Goal: Information Seeking & Learning: Check status

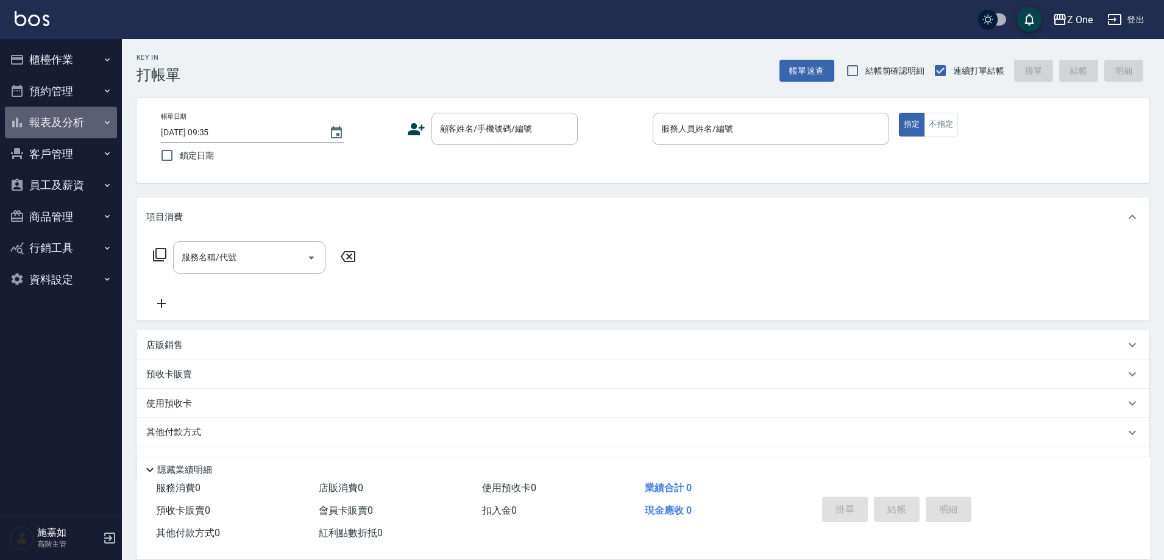
click at [88, 121] on button "報表及分析" at bounding box center [61, 123] width 112 height 32
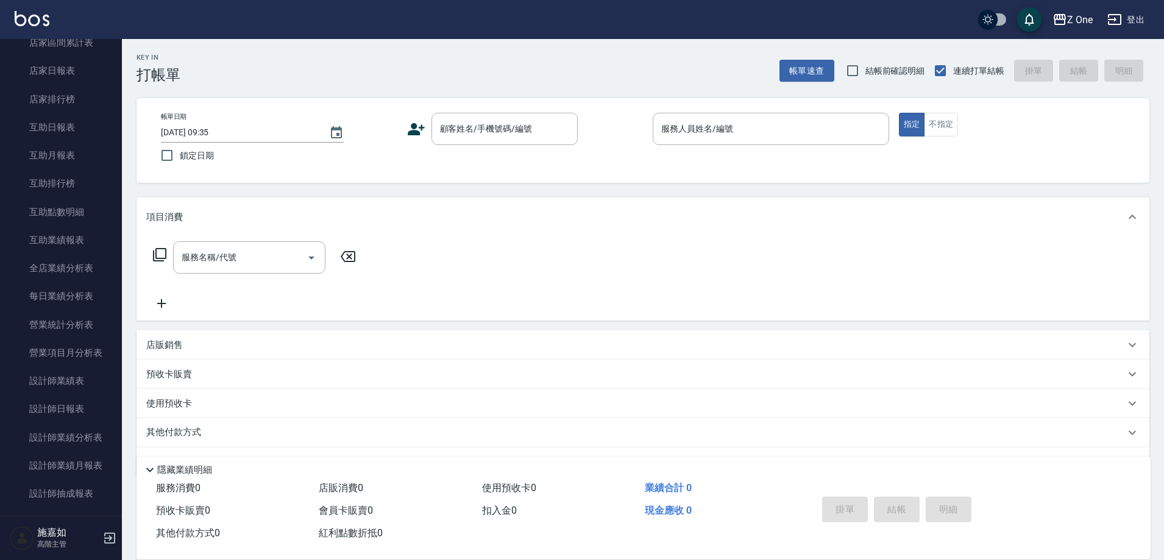
scroll to position [183, 0]
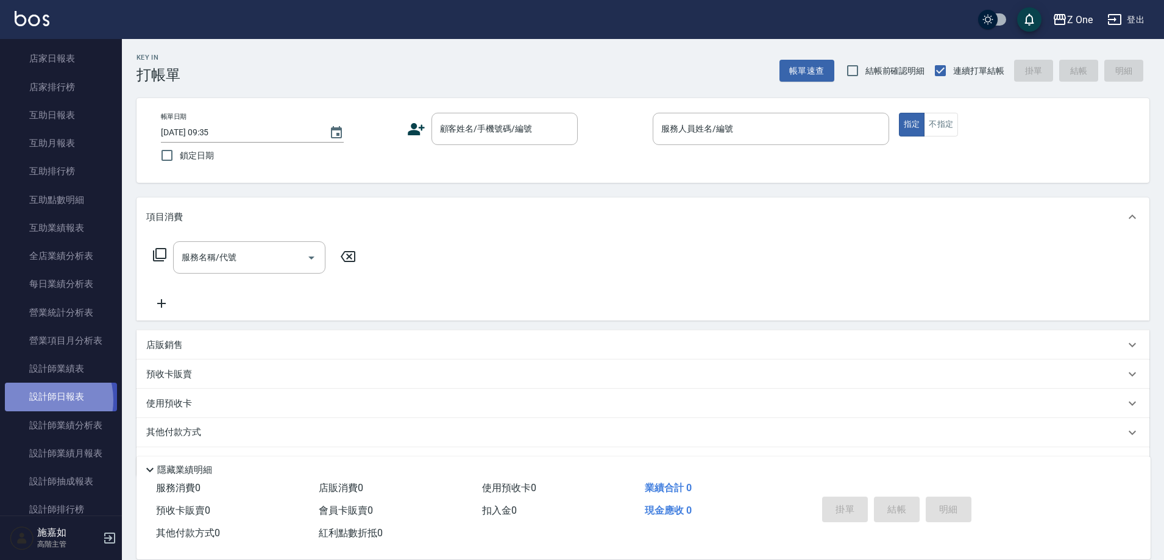
click at [39, 400] on link "設計師日報表" at bounding box center [61, 397] width 112 height 28
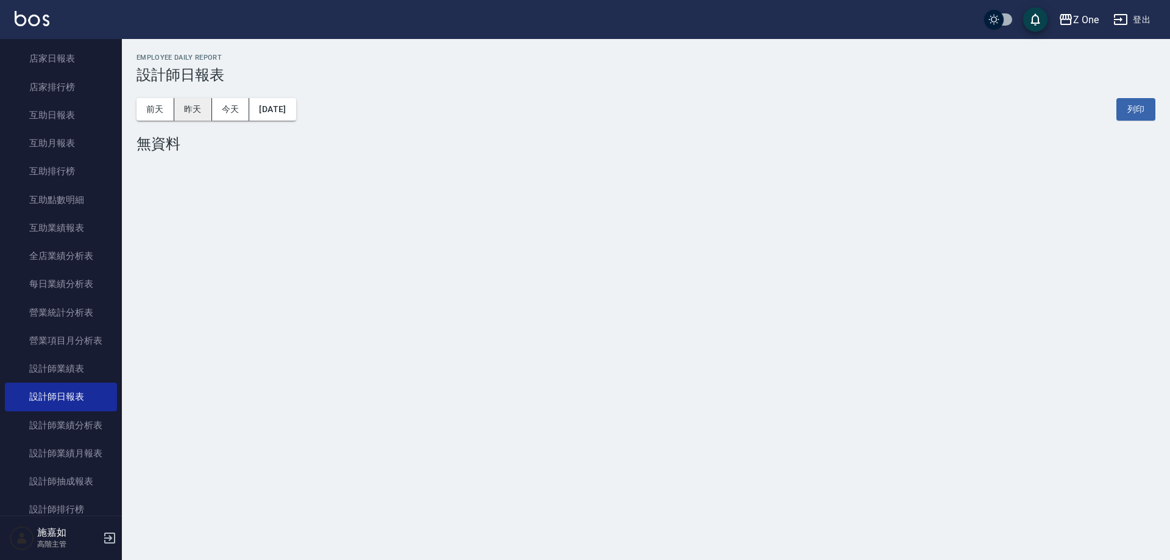
click at [203, 113] on button "昨天" at bounding box center [193, 109] width 38 height 23
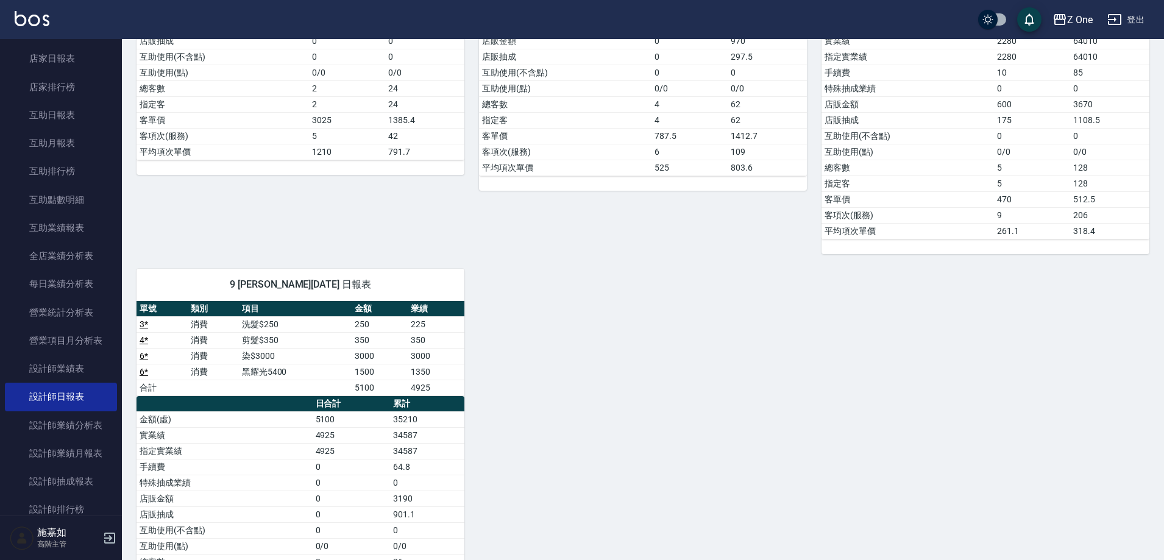
scroll to position [366, 0]
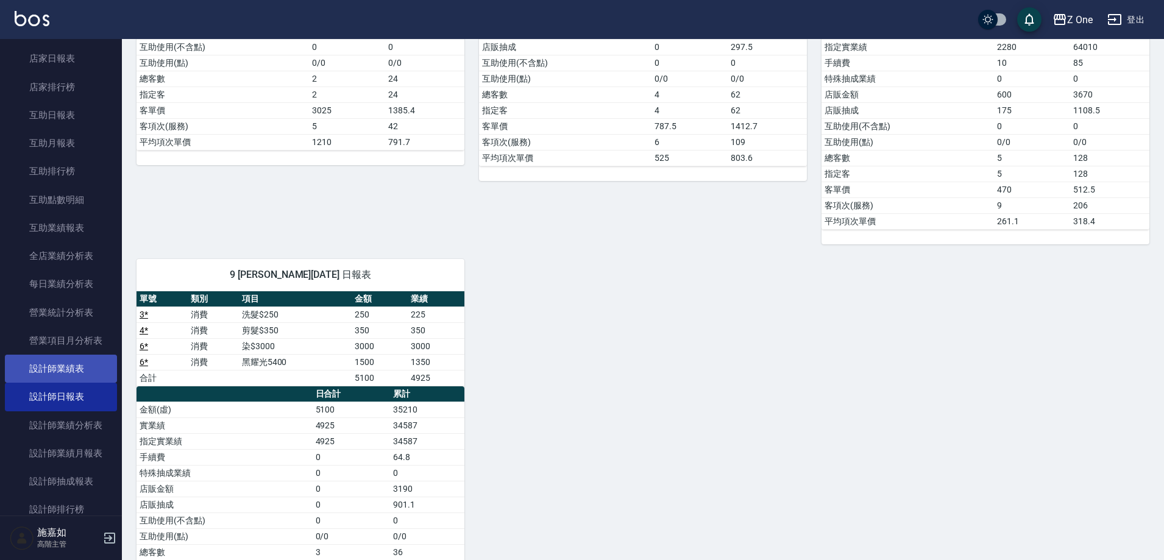
click at [108, 370] on link "設計師業績表" at bounding box center [61, 369] width 112 height 28
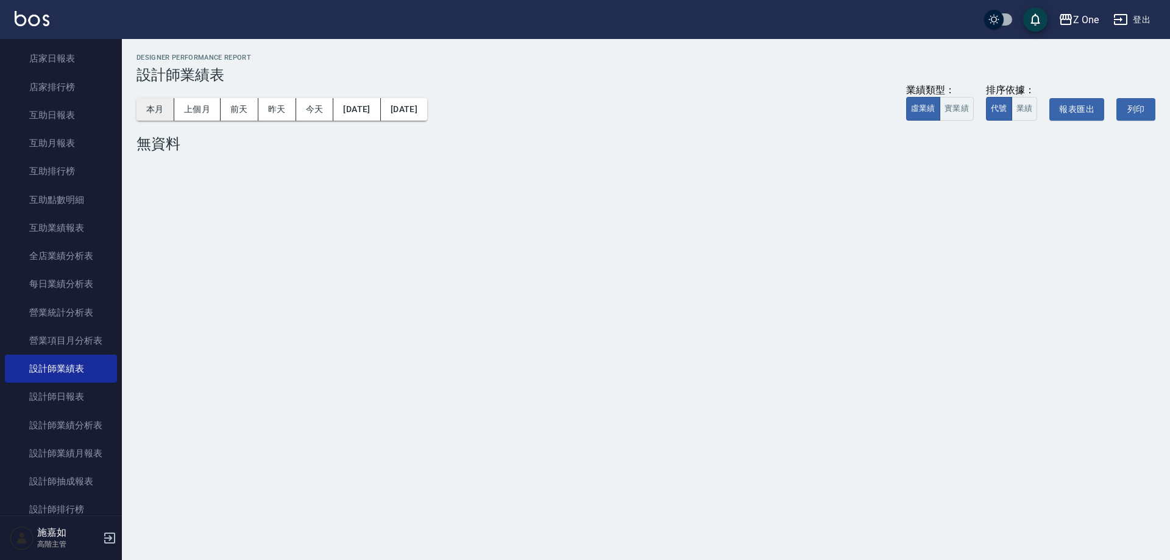
click at [168, 106] on button "本月" at bounding box center [155, 109] width 38 height 23
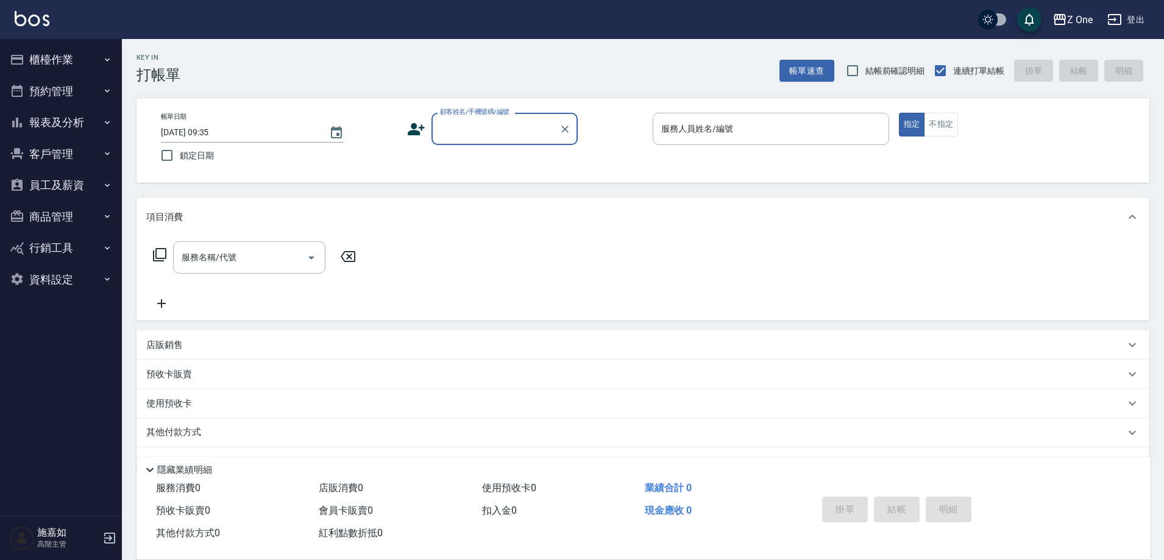
click at [74, 119] on button "報表及分析" at bounding box center [61, 123] width 112 height 32
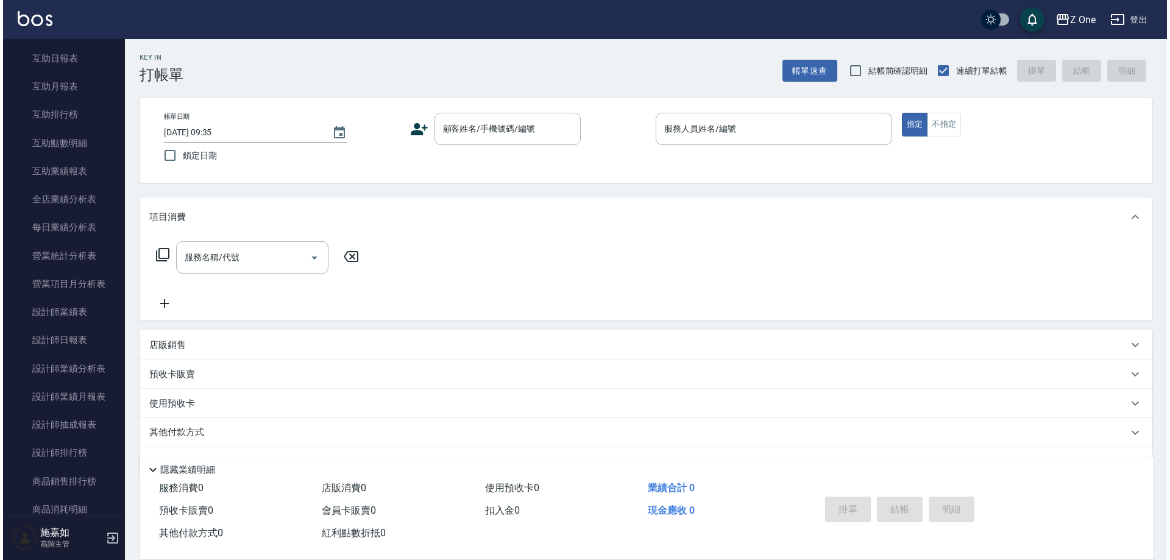
scroll to position [244, 0]
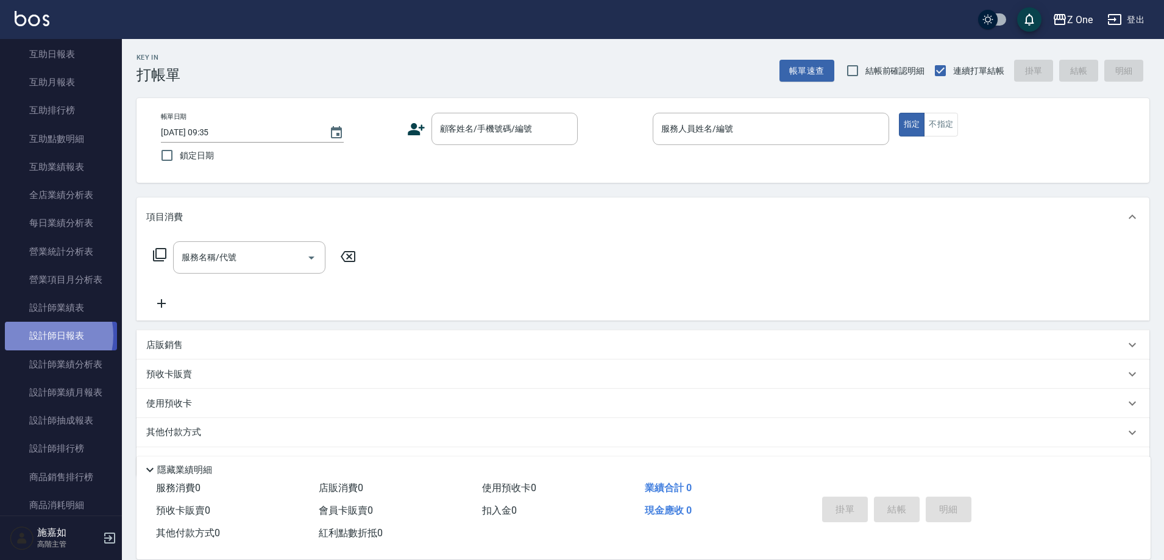
click at [37, 335] on link "設計師日報表" at bounding box center [61, 336] width 112 height 28
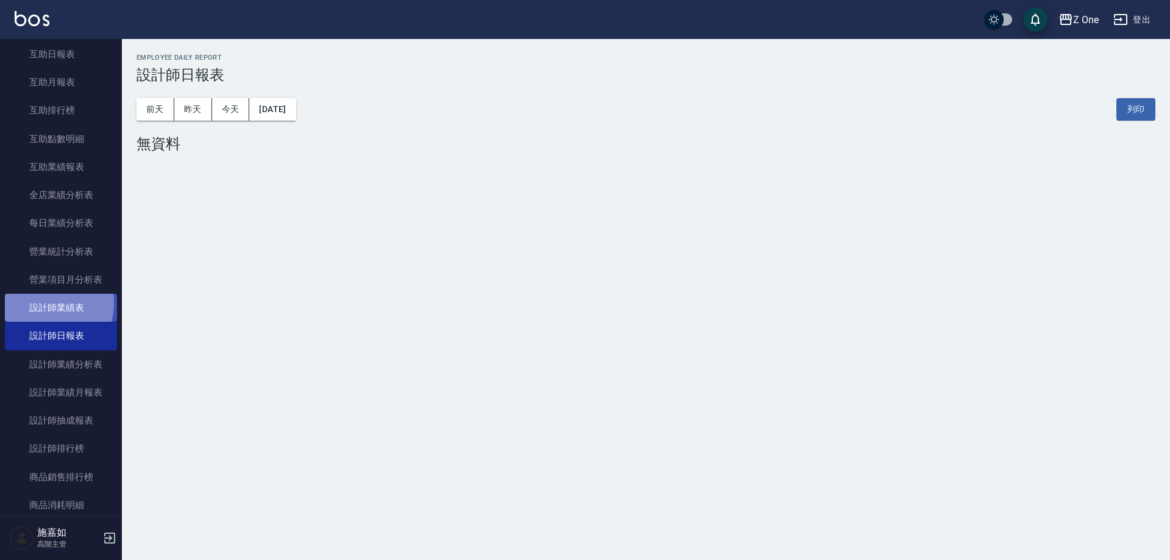
click at [42, 303] on link "設計師業績表" at bounding box center [61, 308] width 112 height 28
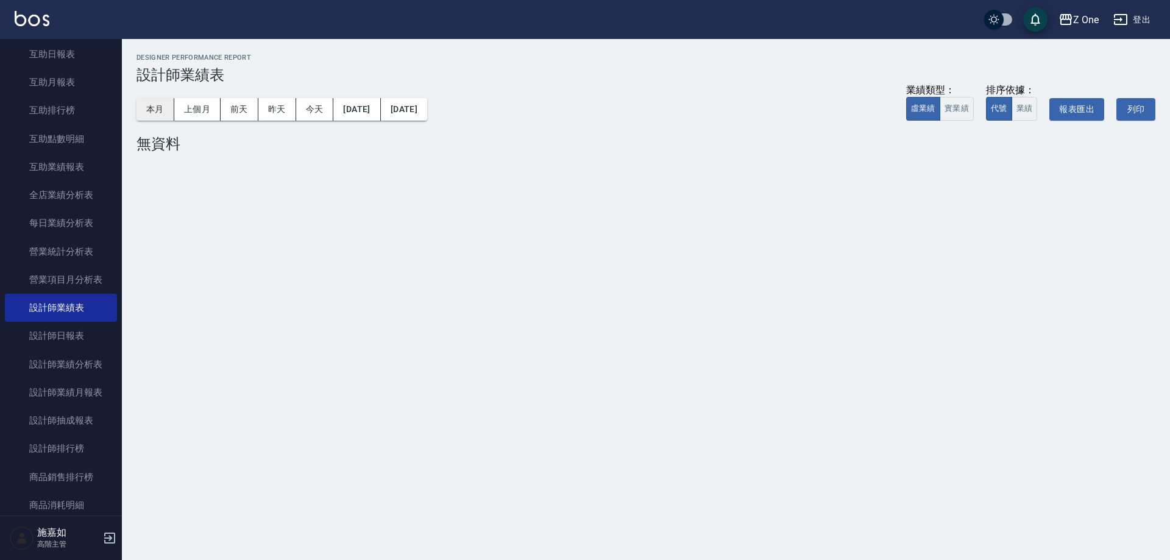
click at [149, 115] on button "本月" at bounding box center [155, 109] width 38 height 23
